Goal: Navigation & Orientation: Find specific page/section

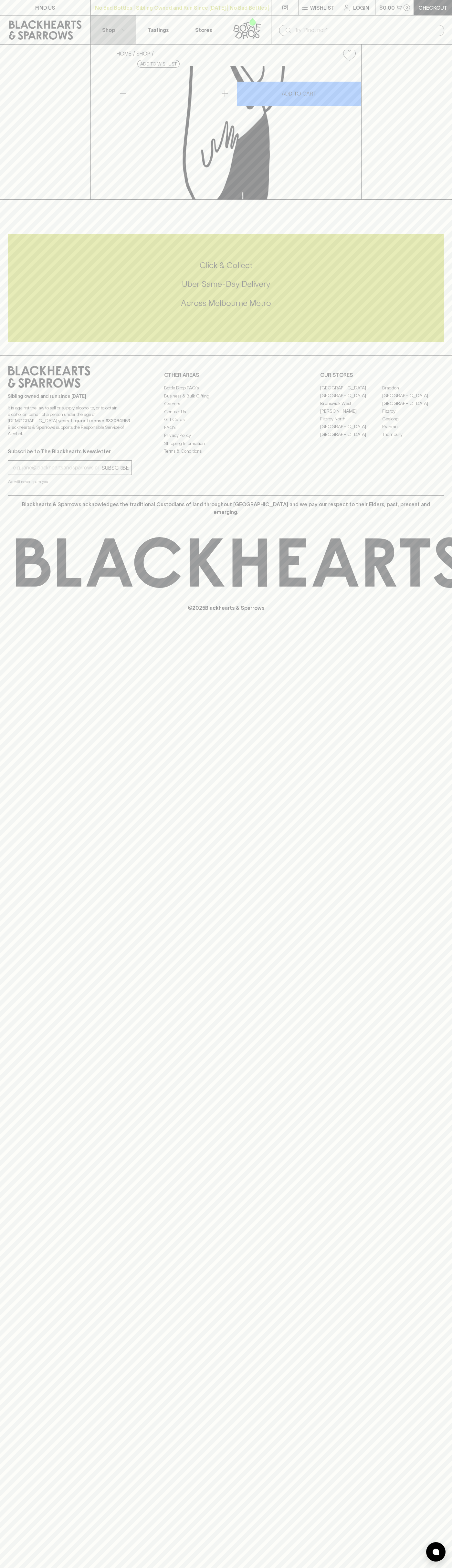
click at [134, 29] on button "Shop" at bounding box center [113, 29] width 45 height 29
click at [428, 539] on div at bounding box center [226, 784] width 452 height 1568
click at [123, 1567] on html "FIND US | No Bad Bottles | Sibling Owned and Run Since [DATE] | No Bad Bottles …" at bounding box center [226, 784] width 452 height 1568
click at [16, 1566] on div at bounding box center [226, 784] width 452 height 1568
click at [351, 399] on link "[GEOGRAPHIC_DATA]" at bounding box center [351, 395] width 62 height 8
